Goal: Task Accomplishment & Management: Manage account settings

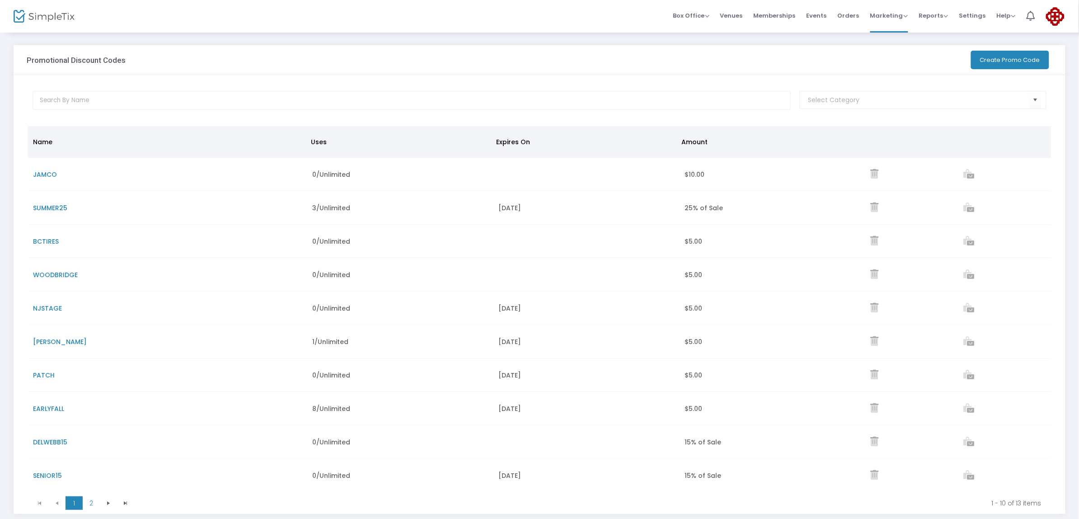
click at [1017, 58] on button "Create Promo Code" at bounding box center [1010, 60] width 78 height 19
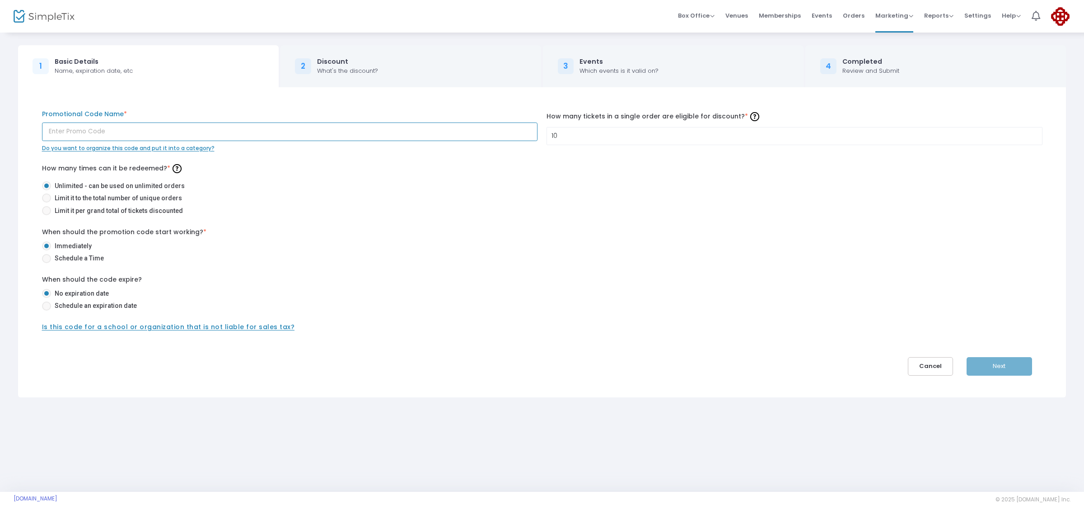
click at [193, 130] on input "text" at bounding box center [290, 131] width 496 height 19
type input "SUMMER15"
click at [595, 137] on input "10" at bounding box center [794, 135] width 495 height 17
type input "4"
click at [507, 261] on label "Schedule a Time" at bounding box center [539, 257] width 994 height 9
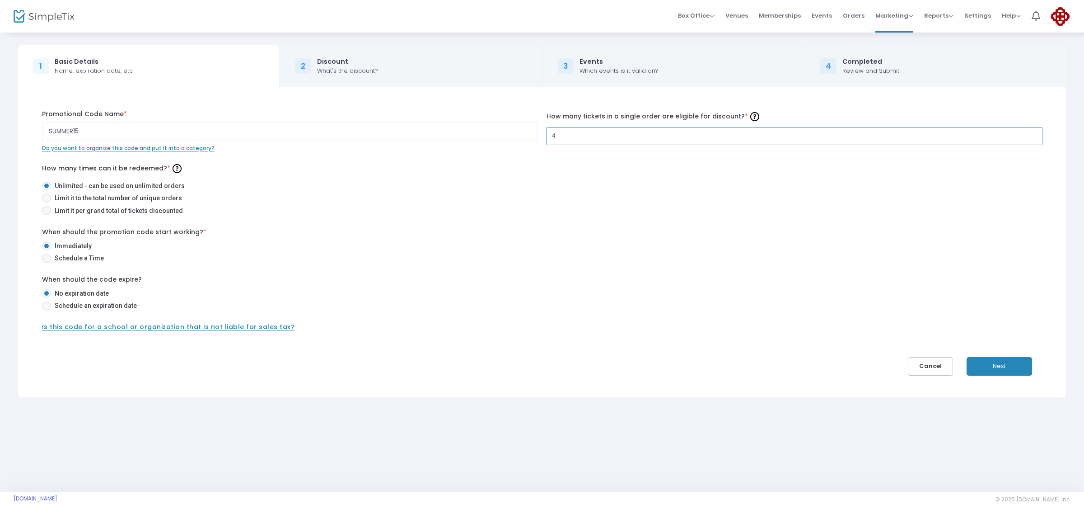
click at [47, 263] on input "Schedule a Time" at bounding box center [46, 263] width 0 height 0
radio input "true"
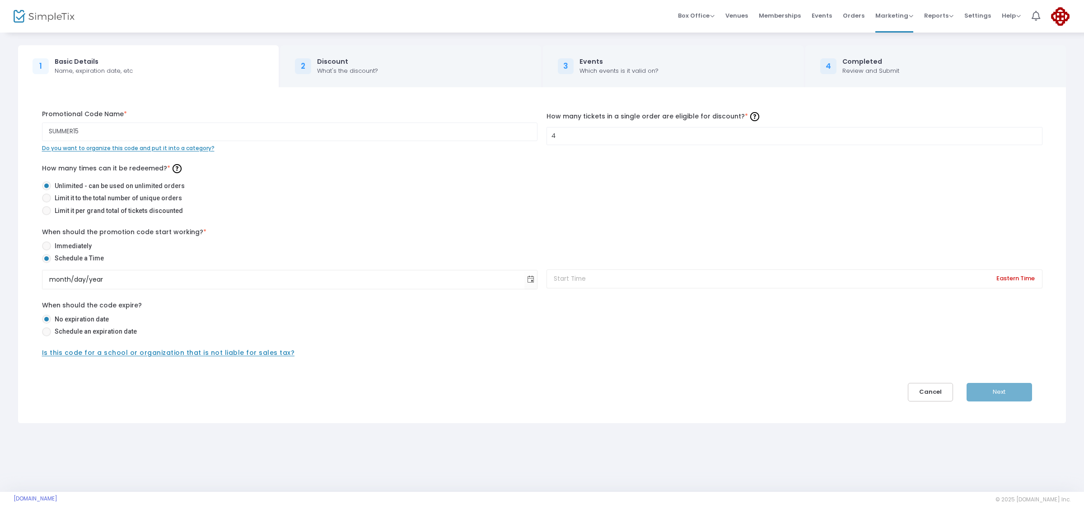
click at [45, 245] on span at bounding box center [46, 245] width 9 height 9
click at [46, 250] on input "Immediately" at bounding box center [46, 250] width 0 height 0
radio input "true"
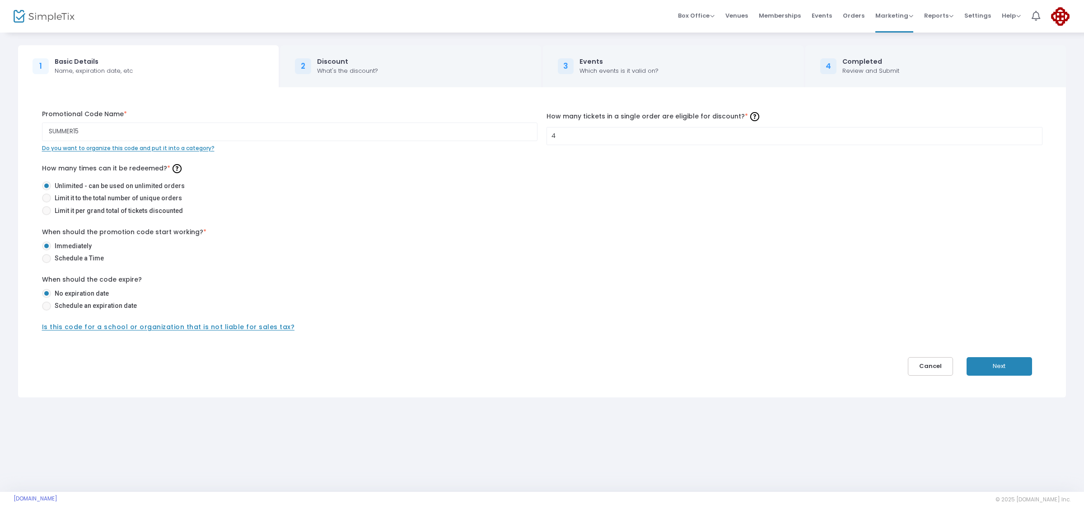
click at [47, 306] on span at bounding box center [46, 305] width 9 height 9
click at [47, 310] on input "Schedule an expiration date" at bounding box center [46, 310] width 0 height 0
radio input "true"
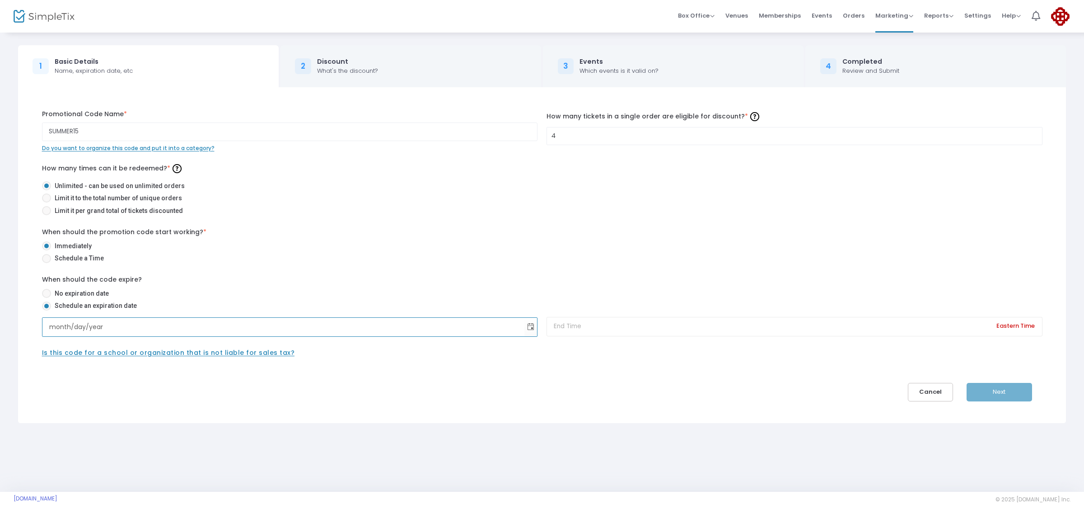
click at [123, 331] on input "month/day/year" at bounding box center [283, 327] width 483 height 19
click at [81, 331] on input "month/day/year" at bounding box center [283, 327] width 483 height 19
click at [65, 328] on input "month/day/year" at bounding box center [283, 327] width 483 height 19
click at [531, 326] on span "Toggle calendar" at bounding box center [531, 326] width 15 height 15
click at [122, 448] on span "26" at bounding box center [119, 448] width 15 height 15
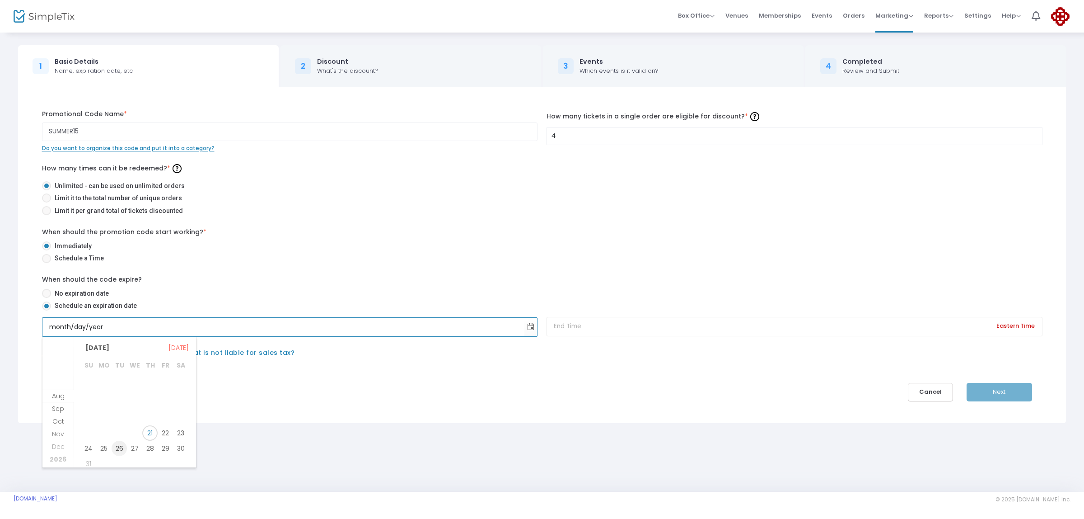
type input "[DATE]"
click at [668, 326] on input at bounding box center [795, 326] width 496 height 19
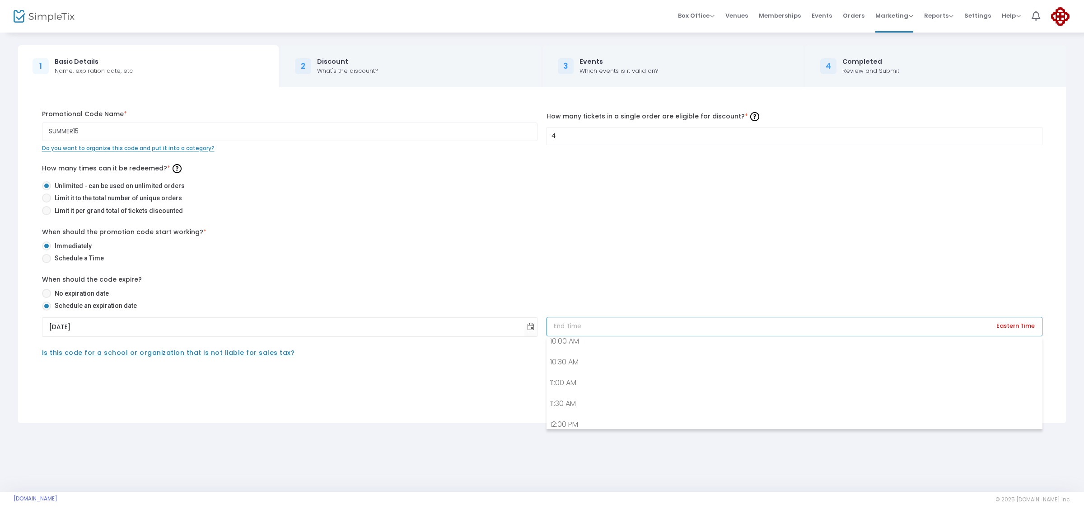
scroll to position [915, 0]
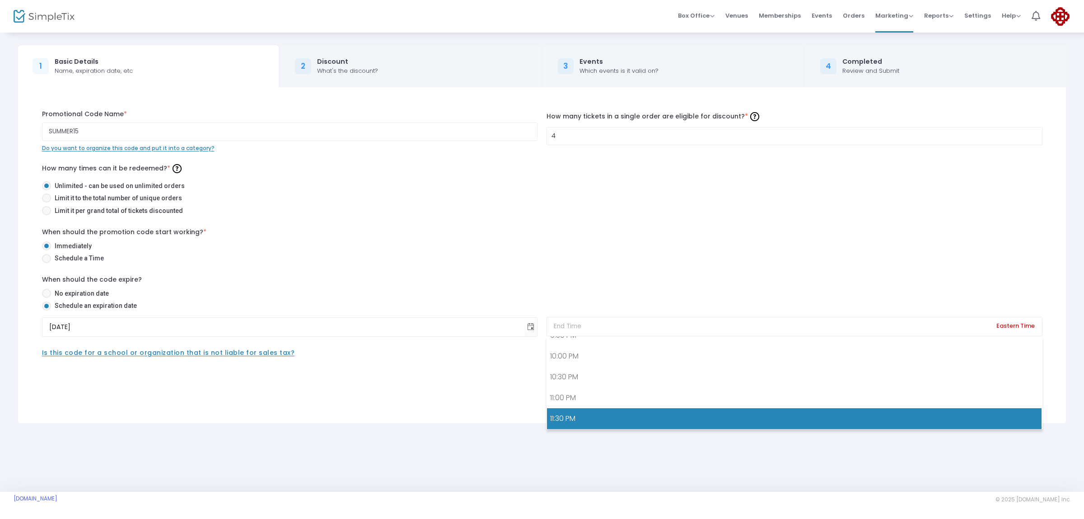
click at [562, 417] on link "11:30 PM" at bounding box center [794, 418] width 495 height 21
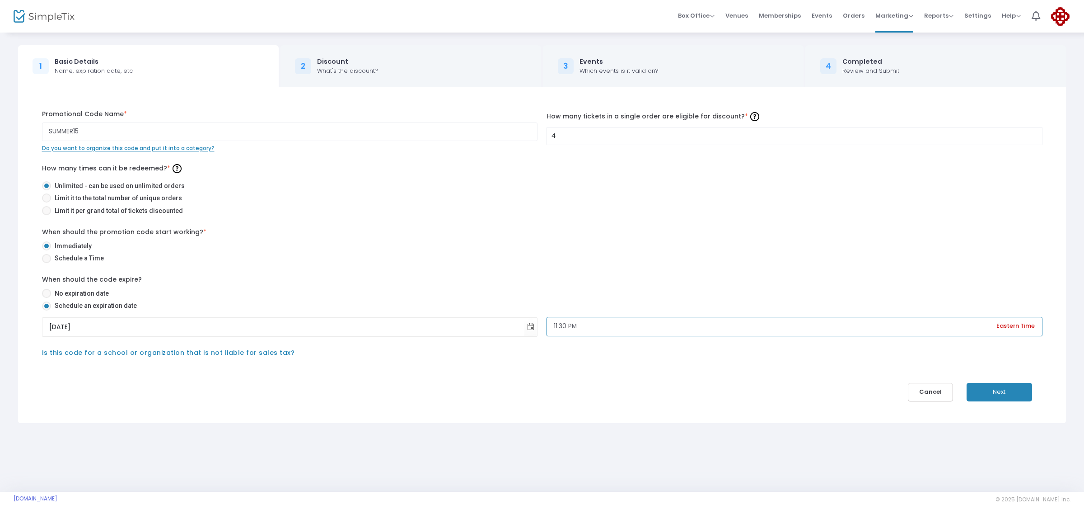
click at [567, 325] on input "11:30 PM" at bounding box center [795, 326] width 496 height 19
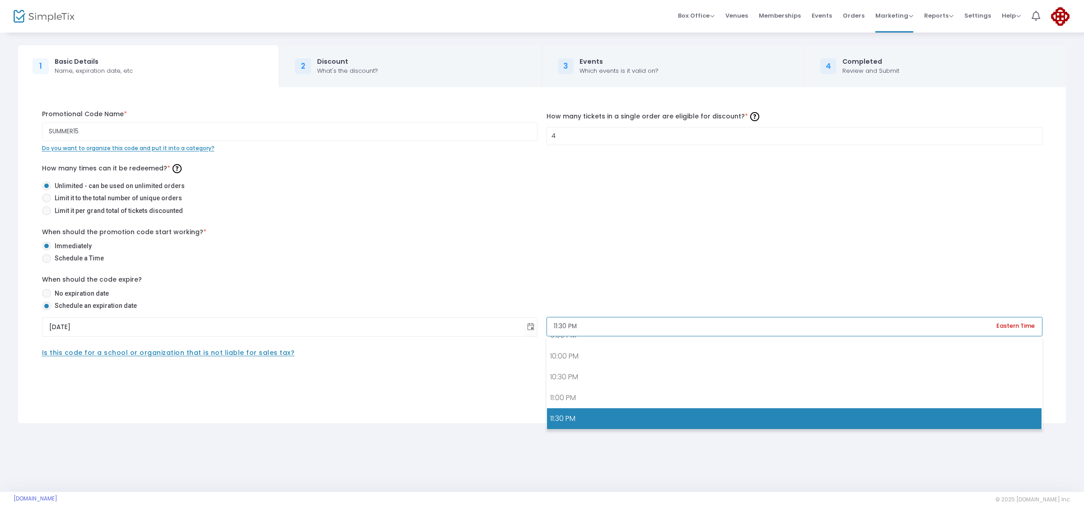
click at [566, 325] on input "11:30 PM" at bounding box center [795, 326] width 496 height 19
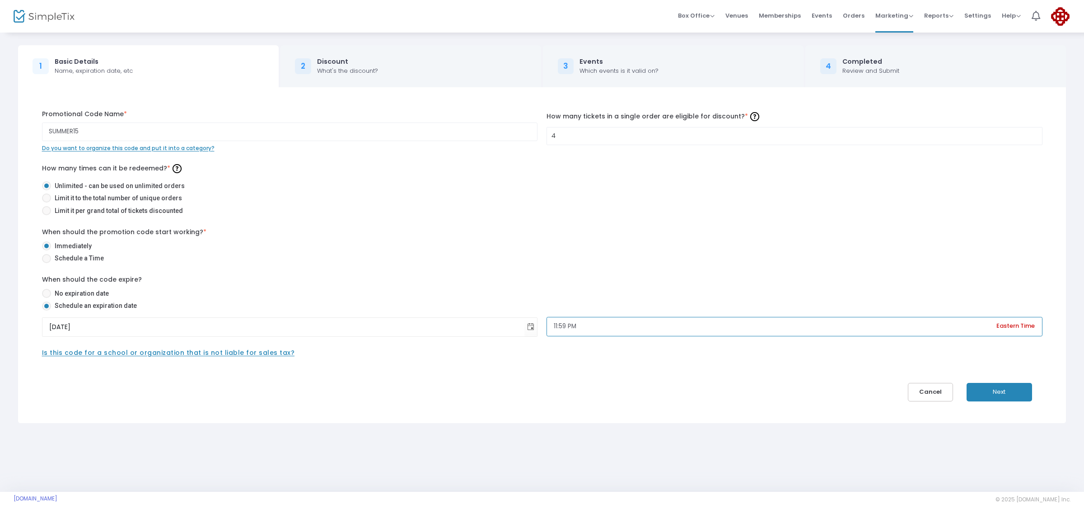
type input "11:59 PM"
click at [683, 383] on div "SUMMER15 Promotional Code Name * Do you want to organize this code and put it i…" at bounding box center [542, 255] width 1028 height 292
click at [1001, 387] on button "Next" at bounding box center [1000, 392] width 66 height 19
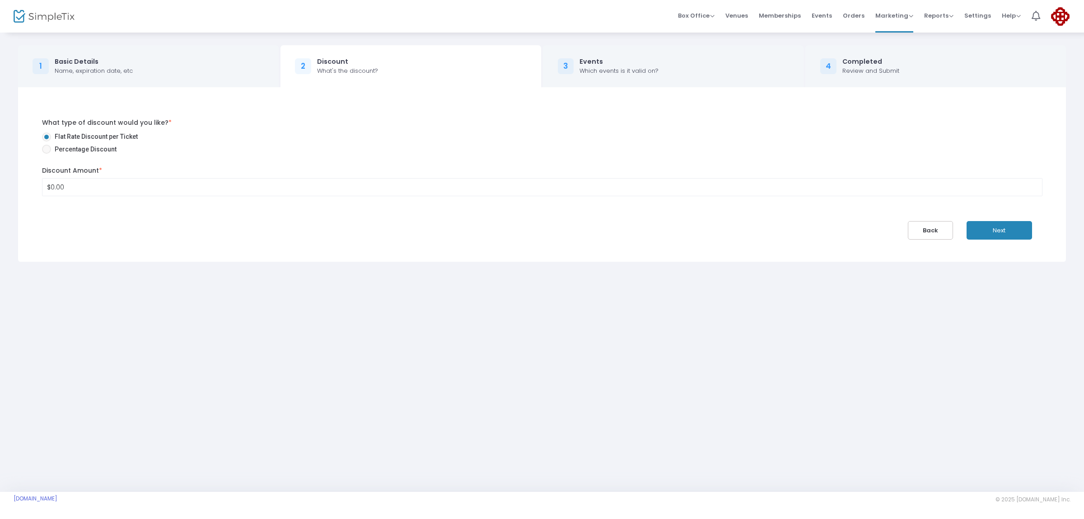
click at [91, 152] on span "Percentage Discount" at bounding box center [84, 149] width 66 height 9
click at [47, 154] on input "Percentage Discount" at bounding box center [46, 154] width 0 height 0
radio input "true"
click at [80, 186] on input "0" at bounding box center [542, 186] width 1000 height 17
type input "15.00%"
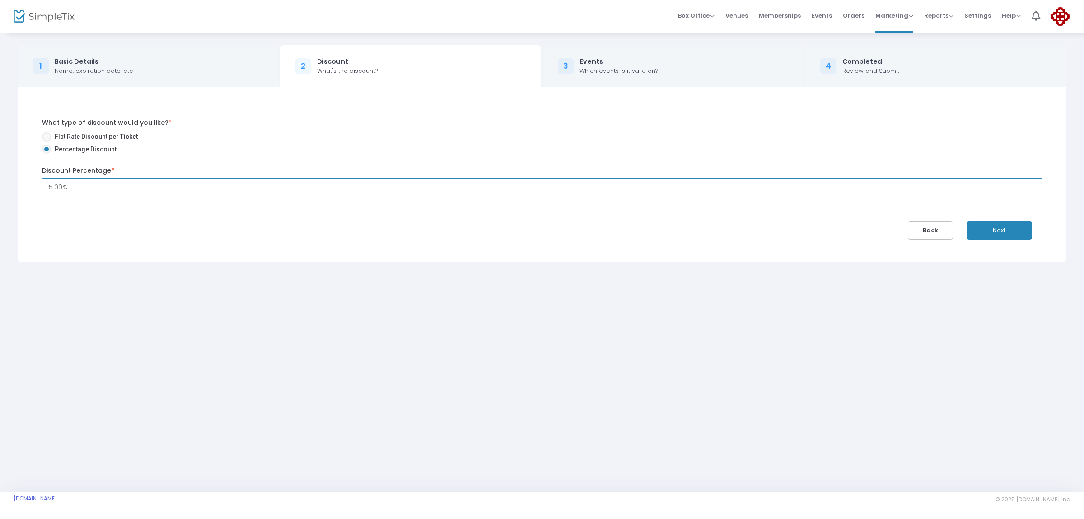
click at [328, 252] on div "What type of discount would you like? * Flat Rate Discount per Ticket Percentag…" at bounding box center [542, 174] width 1057 height 174
click at [1008, 227] on button "Next" at bounding box center [1000, 230] width 66 height 19
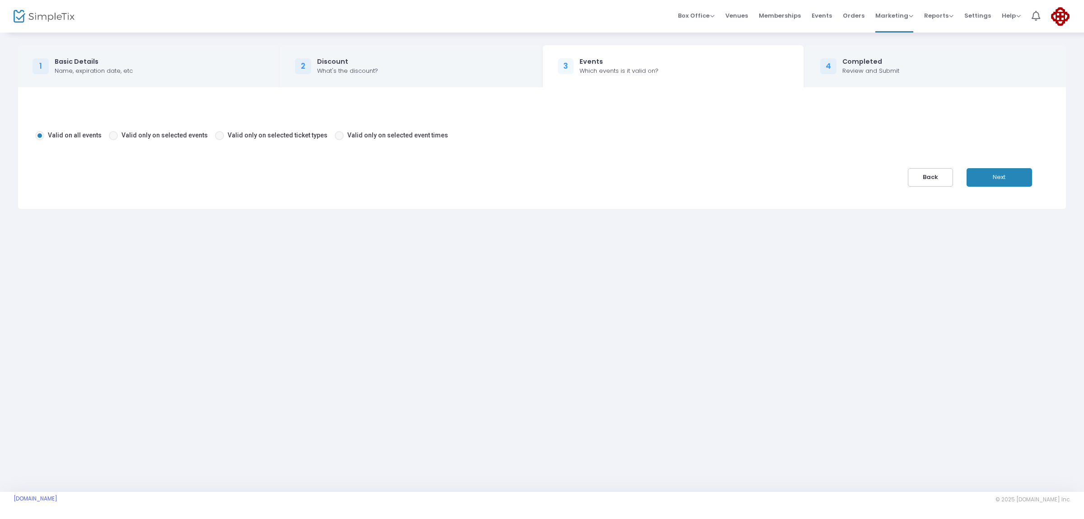
click at [109, 137] on span at bounding box center [113, 135] width 9 height 9
click at [113, 140] on input "Valid only on selected events" at bounding box center [113, 140] width 0 height 0
radio input "true"
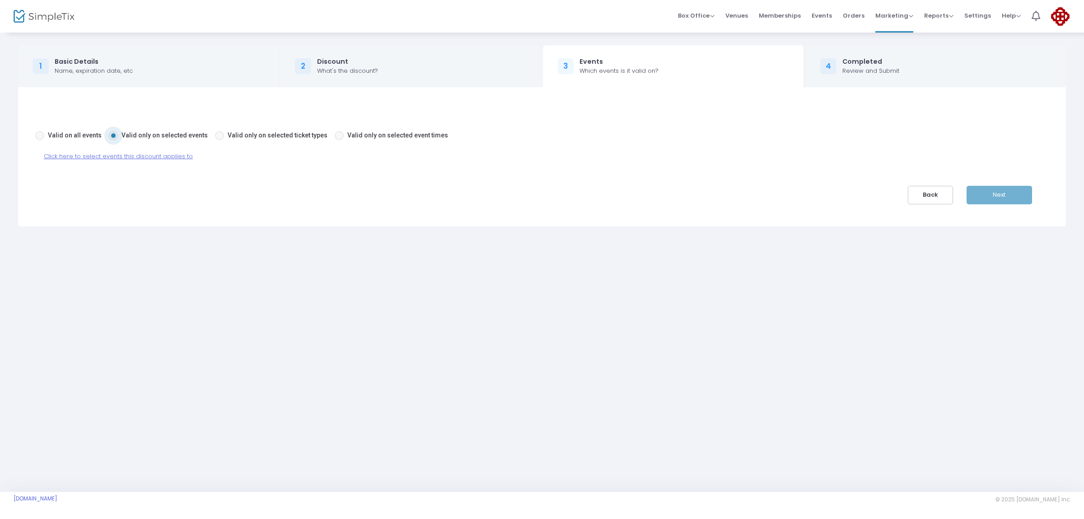
click at [105, 154] on span "Click here to select events this discount applies to" at bounding box center [118, 156] width 149 height 9
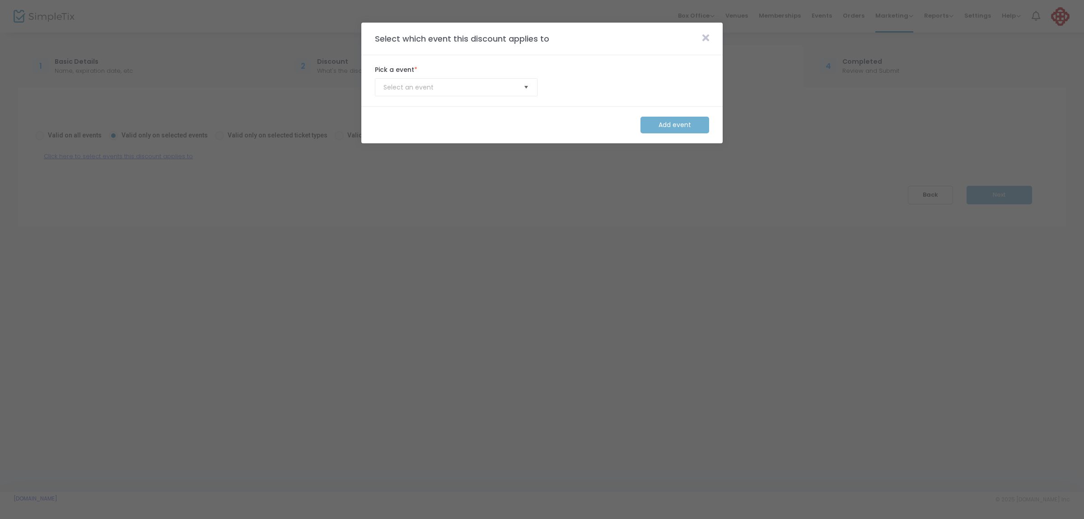
click at [529, 86] on span "Select" at bounding box center [526, 87] width 15 height 15
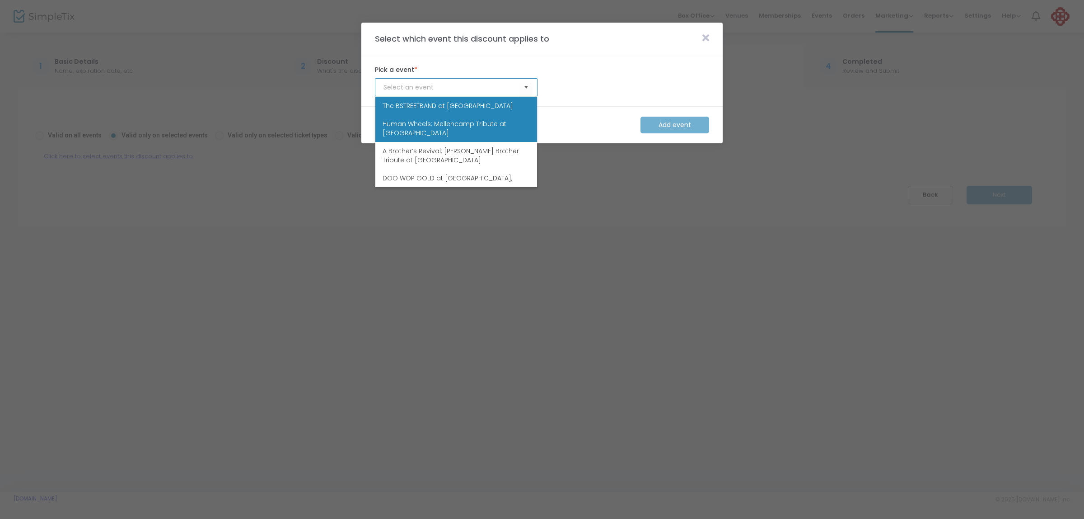
click at [406, 125] on span "Human Wheels: Mellencamp Tribute at [GEOGRAPHIC_DATA]" at bounding box center [456, 128] width 147 height 18
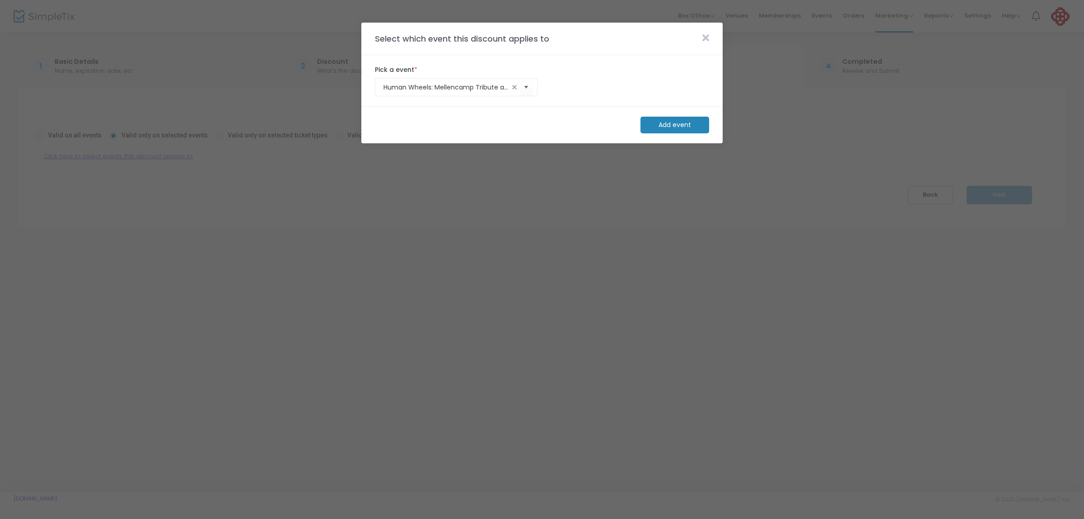
click at [679, 125] on m-button "Add event" at bounding box center [675, 125] width 69 height 17
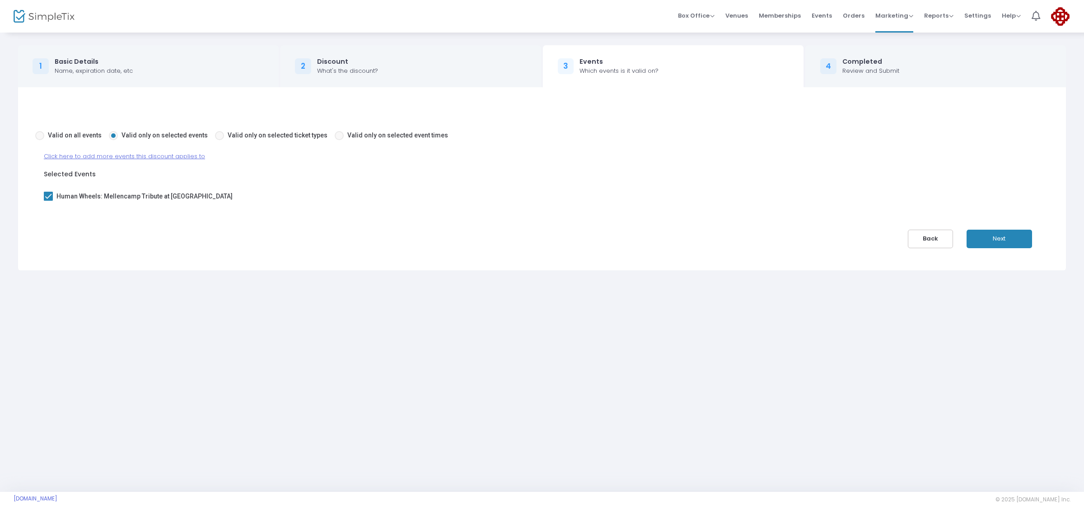
click at [139, 155] on span "Click here to add more events this discount applies to" at bounding box center [124, 156] width 161 height 9
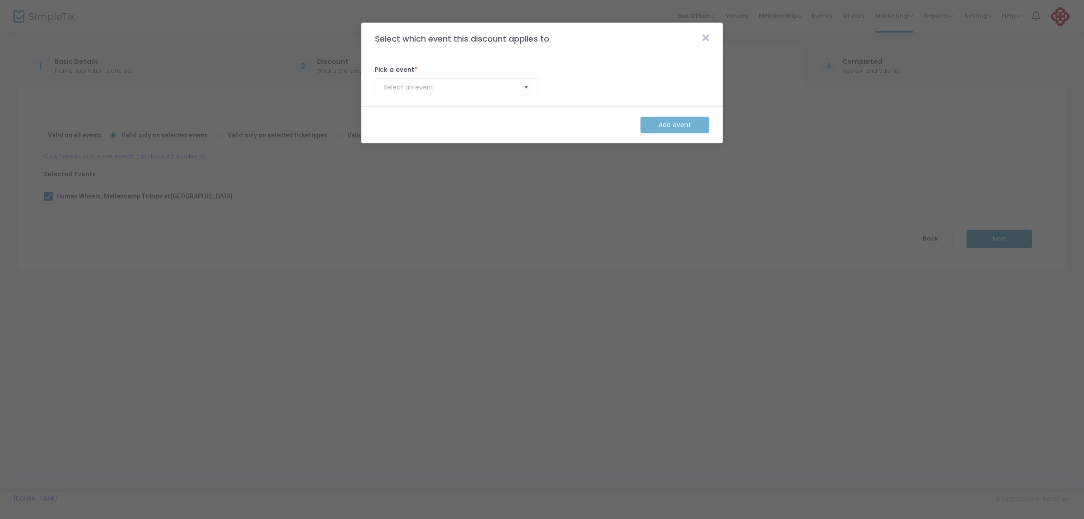
click at [513, 82] on kendo-combobox at bounding box center [456, 87] width 163 height 18
click at [527, 88] on span "Select" at bounding box center [526, 87] width 15 height 15
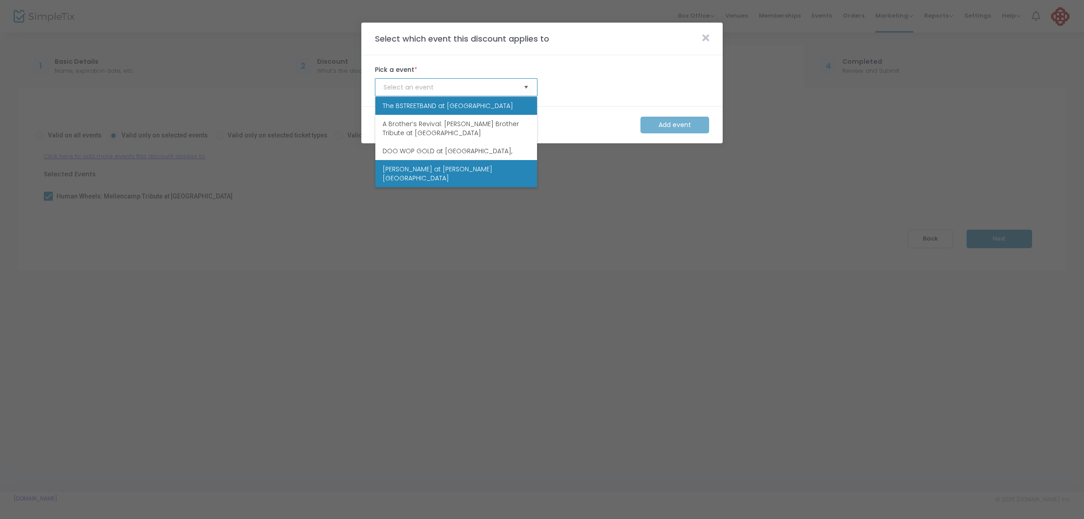
click at [407, 169] on span "[PERSON_NAME] at [PERSON_NAME][GEOGRAPHIC_DATA]" at bounding box center [456, 173] width 147 height 18
type input "[PERSON_NAME] at [PERSON_NAME][GEOGRAPHIC_DATA]"
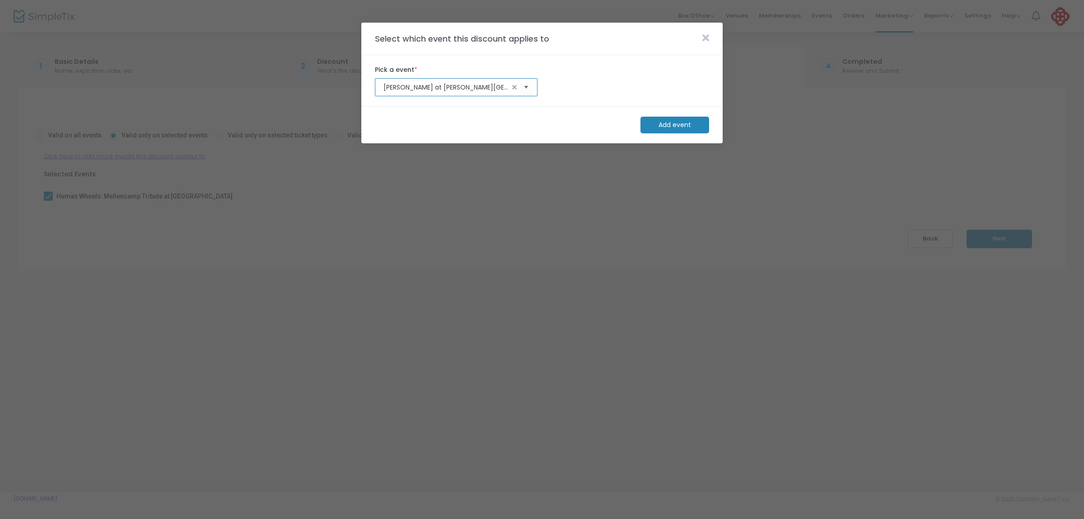
click at [676, 123] on m-button "Add event" at bounding box center [675, 125] width 69 height 17
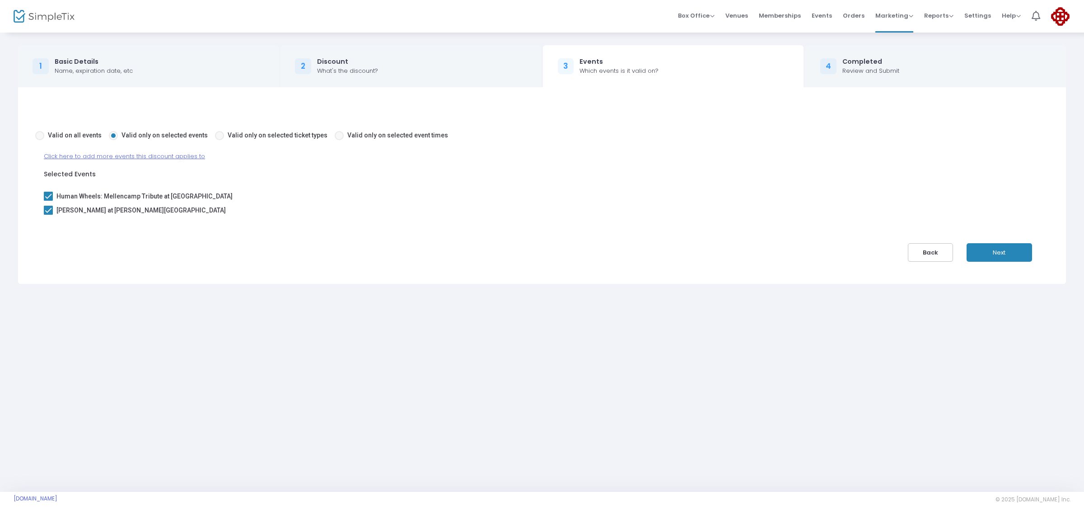
click at [158, 156] on span "Click here to add more events this discount applies to" at bounding box center [124, 156] width 161 height 9
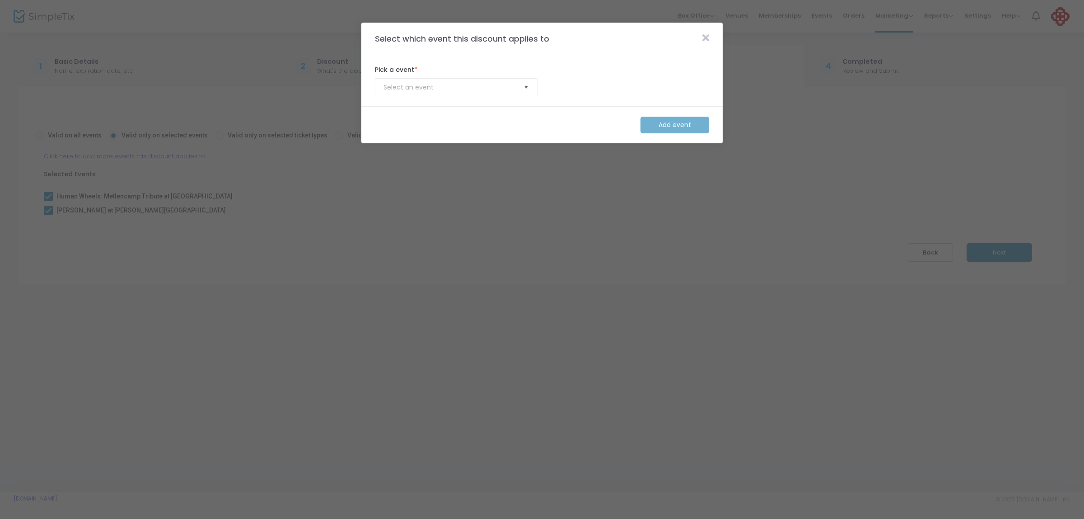
click at [527, 84] on span "Select" at bounding box center [526, 87] width 15 height 15
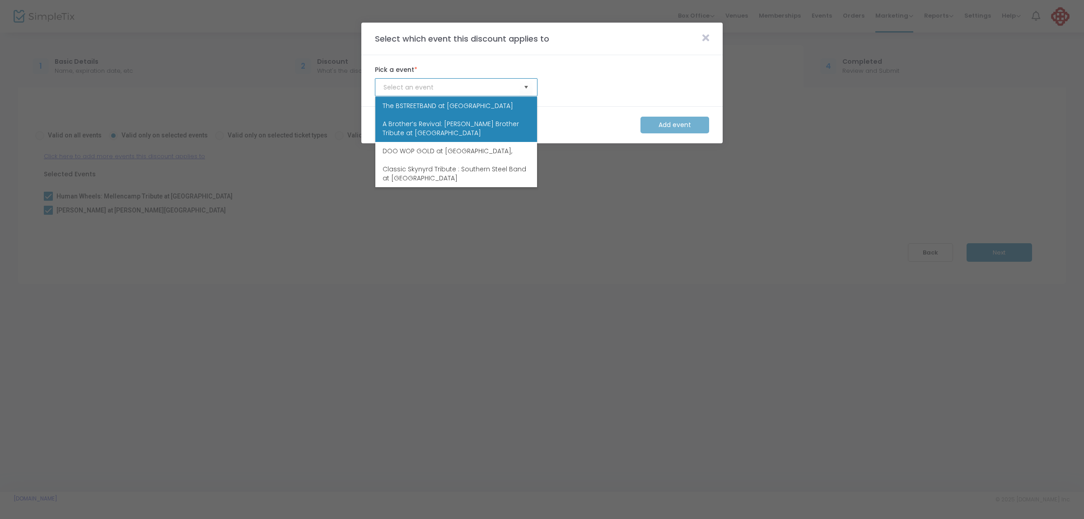
scroll to position [113, 0]
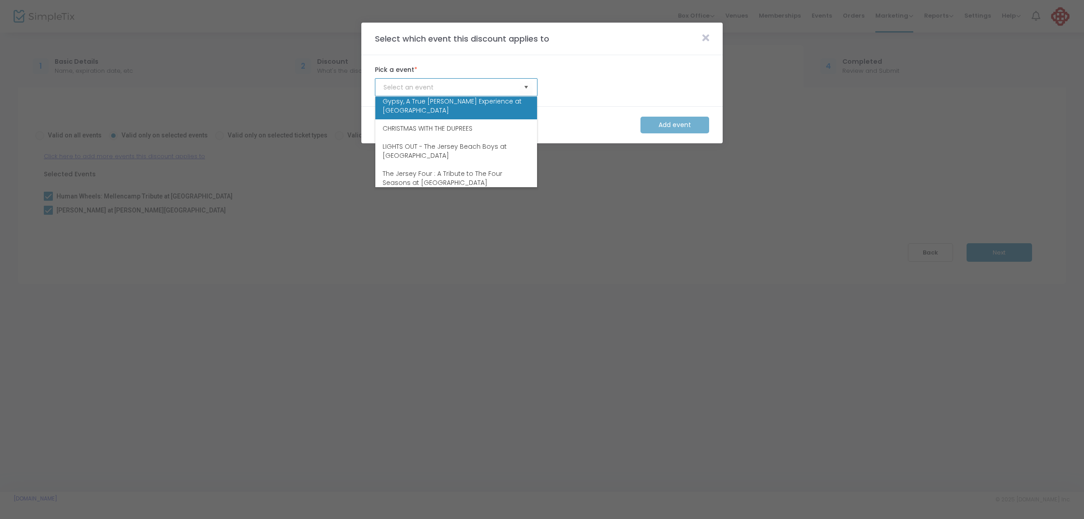
click at [461, 104] on span "Gypsy, A True [PERSON_NAME] Experience at [GEOGRAPHIC_DATA]" at bounding box center [456, 106] width 147 height 18
type input "Gypsy, A True [PERSON_NAME] Experience at [GEOGRAPHIC_DATA]"
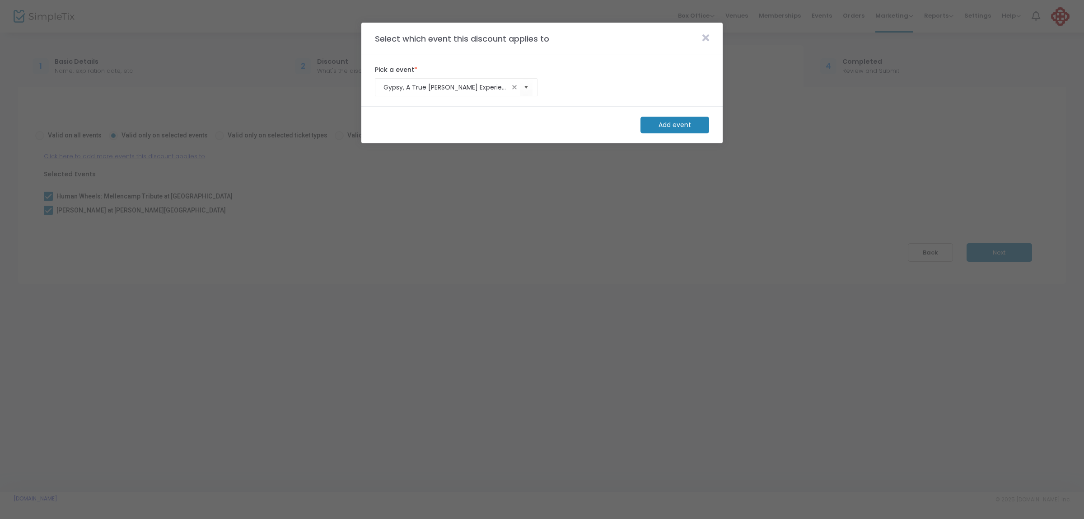
click at [676, 125] on m-button "Add event" at bounding box center [675, 125] width 69 height 17
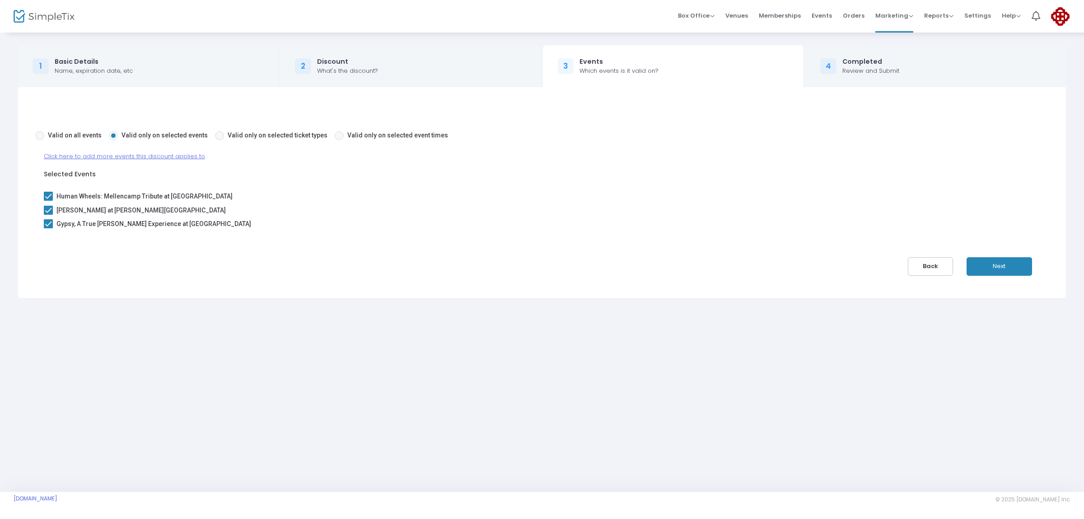
click at [138, 156] on span "Click here to add more events this discount applies to" at bounding box center [124, 156] width 161 height 9
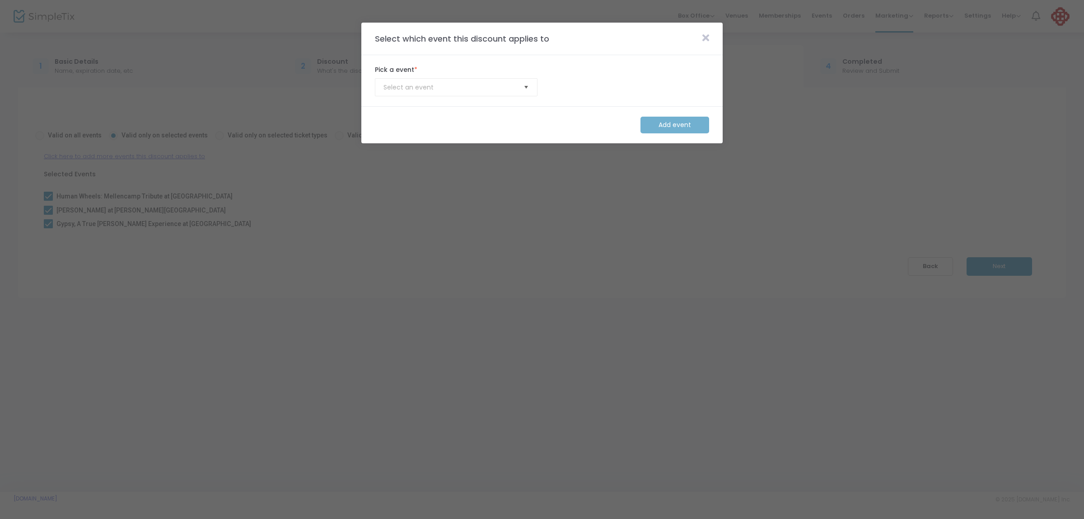
click at [527, 86] on span "Select" at bounding box center [526, 87] width 15 height 15
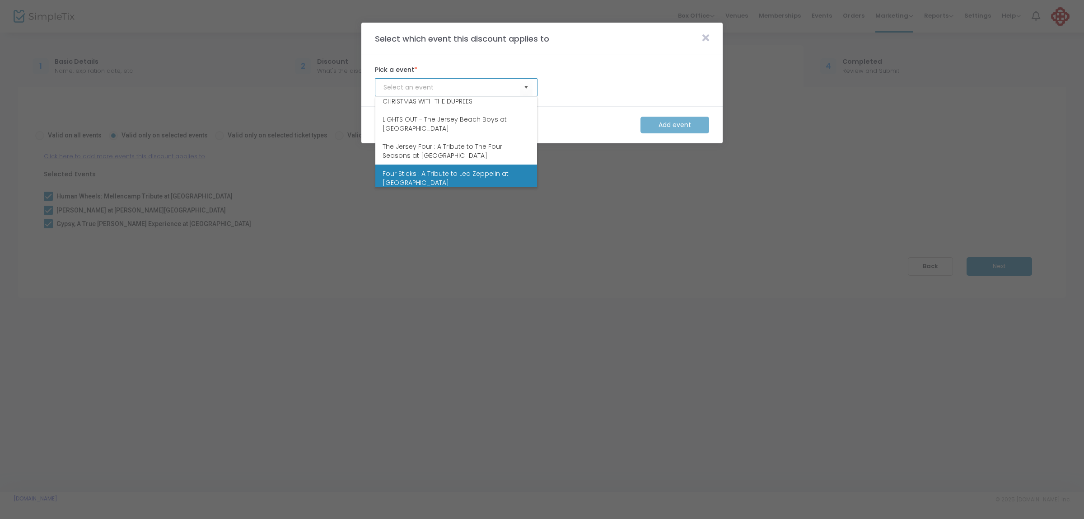
scroll to position [0, 0]
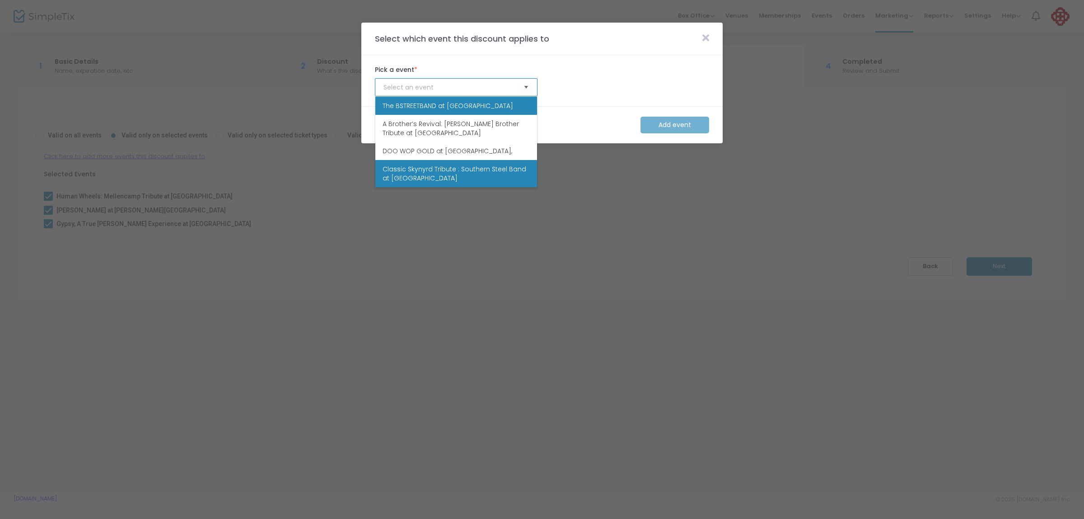
click at [450, 176] on span "Classic Skynyrd Tribute : Southern Steel Band at [GEOGRAPHIC_DATA]" at bounding box center [456, 173] width 147 height 18
type input "Classic Skynyrd Tribute : Southern Steel Band at [GEOGRAPHIC_DATA]"
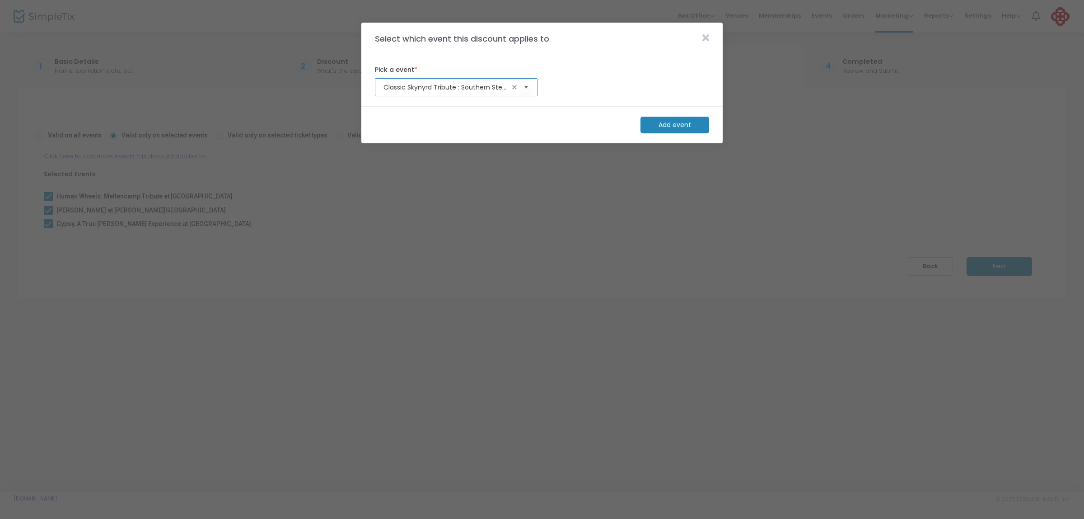
click at [680, 124] on m-button "Add event" at bounding box center [675, 125] width 69 height 17
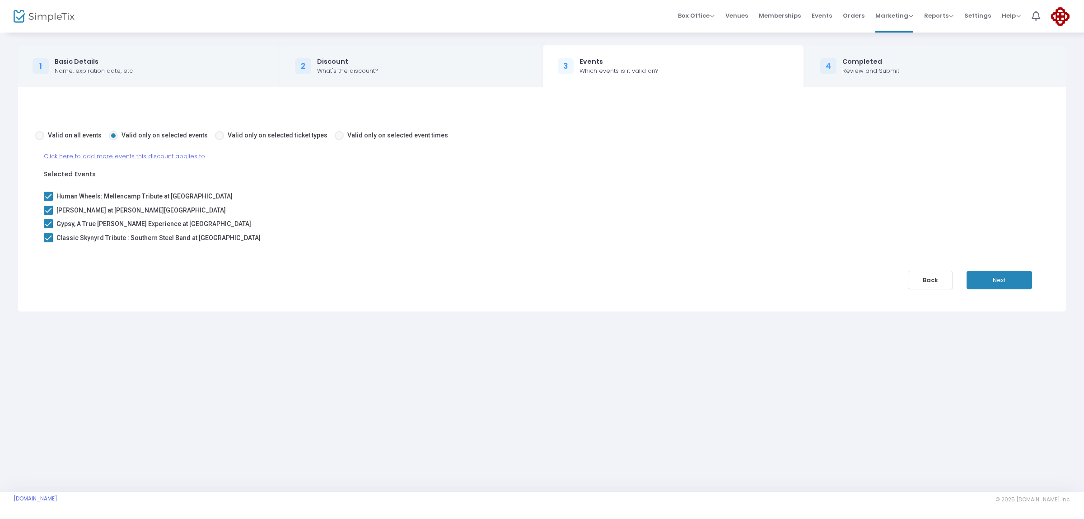
click at [999, 278] on button "Next" at bounding box center [1000, 280] width 66 height 19
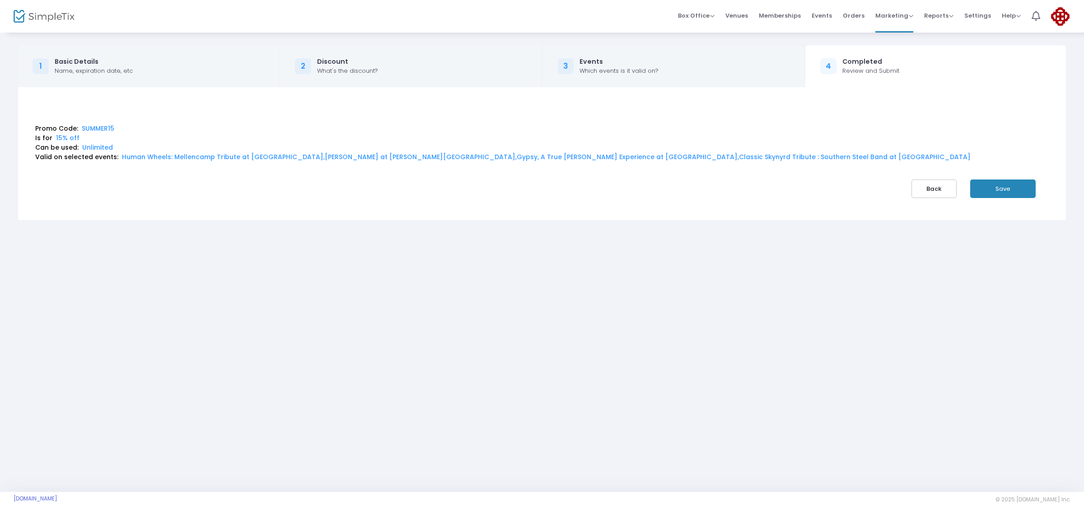
click at [1008, 190] on button "Save" at bounding box center [1003, 188] width 66 height 19
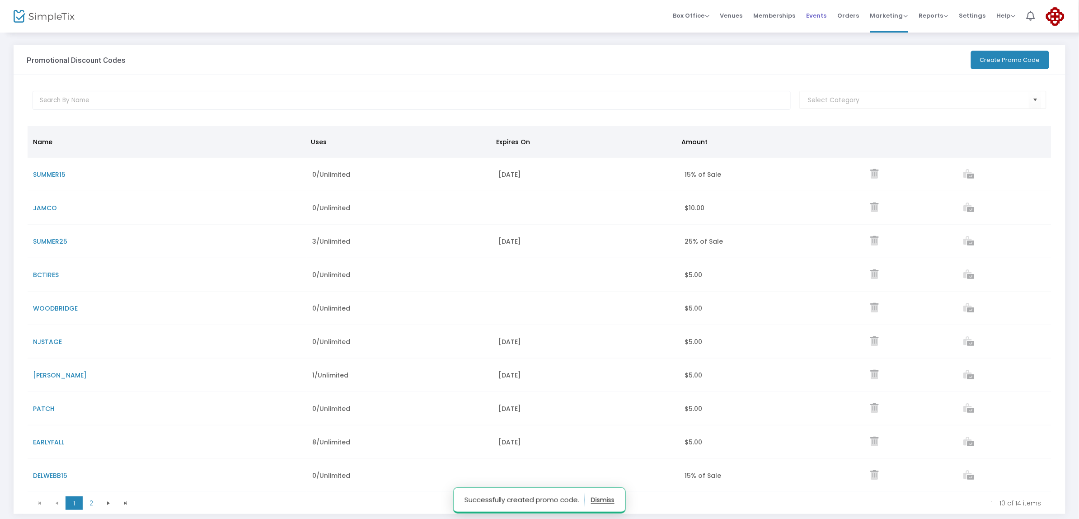
click at [820, 16] on span "Events" at bounding box center [816, 15] width 20 height 23
